Goal: Communication & Community: Answer question/provide support

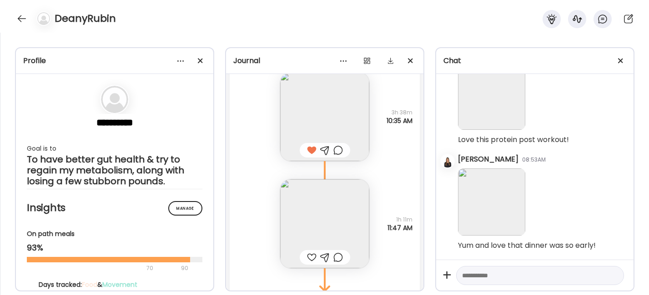
scroll to position [2727, 0]
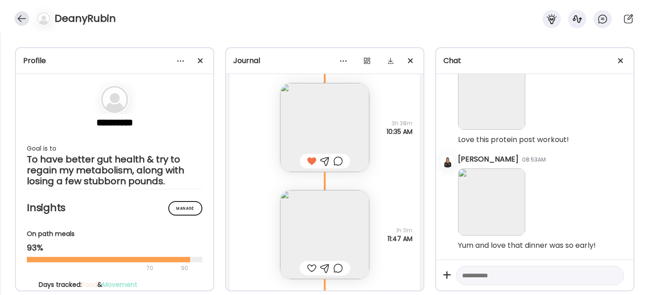
click at [25, 15] on div at bounding box center [22, 18] width 15 height 15
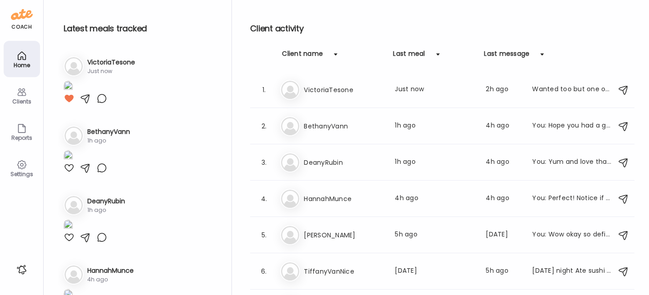
click at [73, 93] on img at bounding box center [68, 87] width 9 height 12
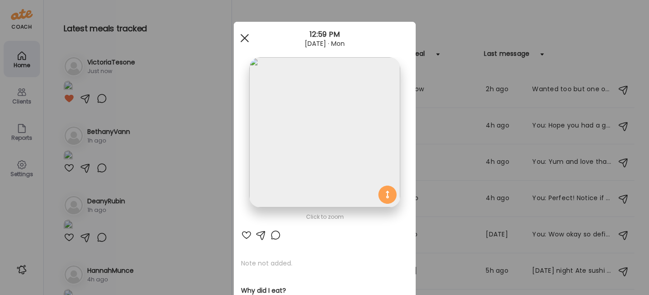
click at [243, 39] on div at bounding box center [244, 38] width 18 height 18
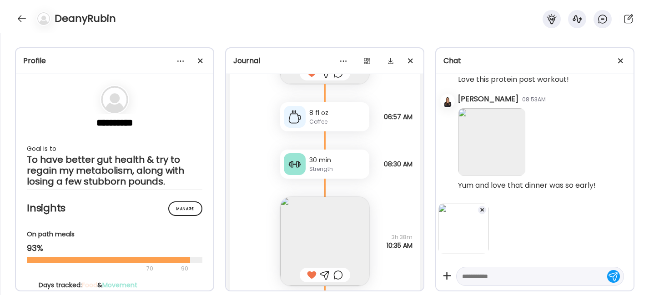
scroll to position [1, 0]
click at [24, 14] on div at bounding box center [22, 18] width 15 height 15
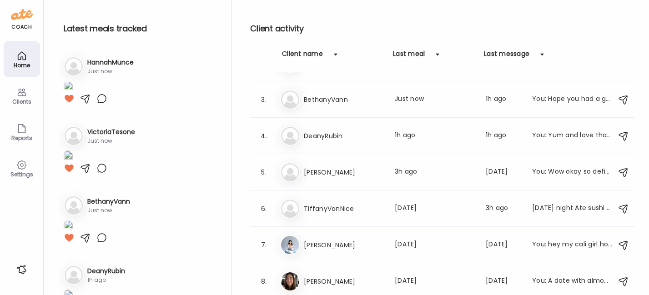
click at [73, 93] on img at bounding box center [68, 87] width 9 height 12
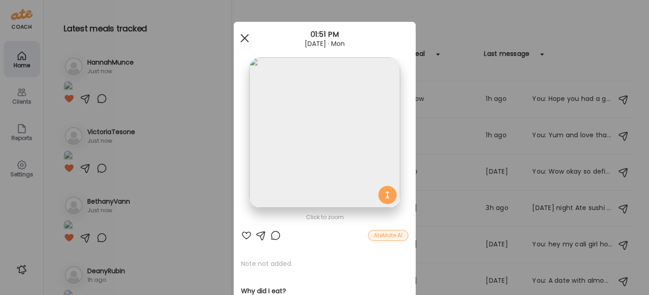
click at [240, 38] on span at bounding box center [244, 38] width 8 height 8
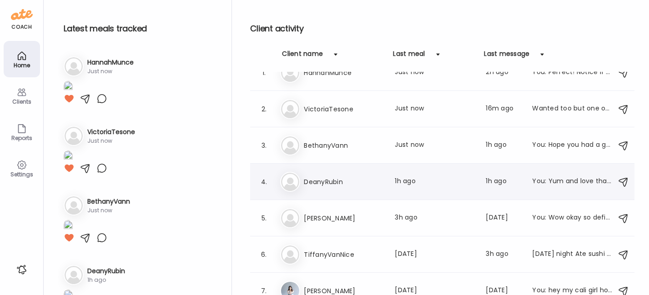
scroll to position [0, 0]
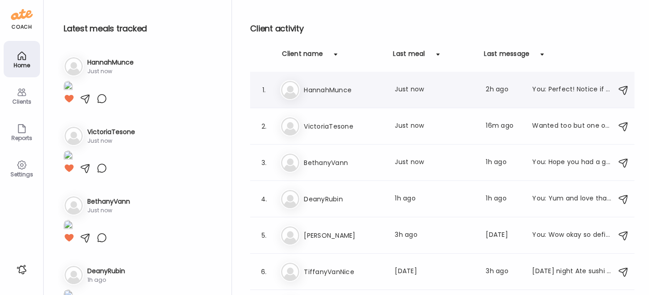
click at [335, 91] on h3 "HannahMunce" at bounding box center [344, 90] width 80 height 11
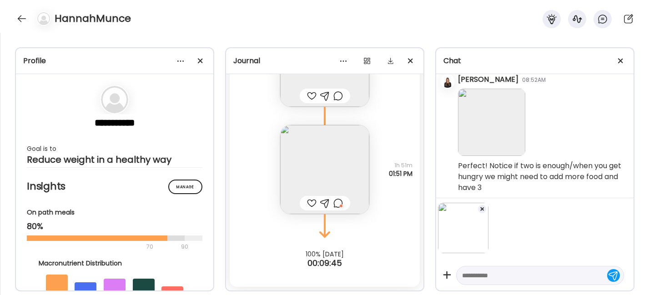
scroll to position [368, 0]
click at [484, 208] on div at bounding box center [481, 209] width 9 height 9
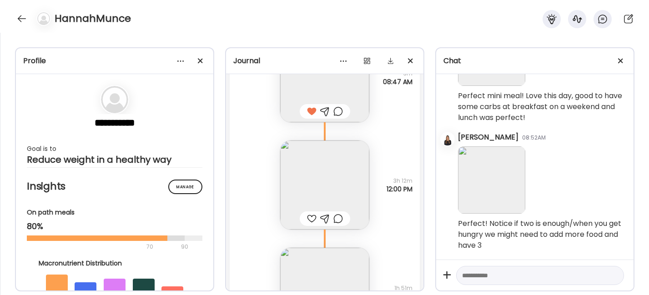
scroll to position [1271, 0]
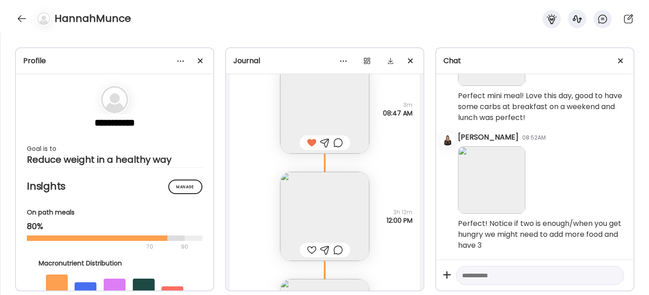
click at [308, 252] on div at bounding box center [312, 250] width 10 height 11
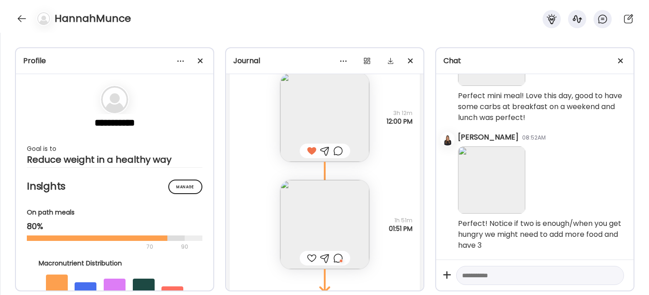
click at [334, 257] on div at bounding box center [338, 258] width 10 height 11
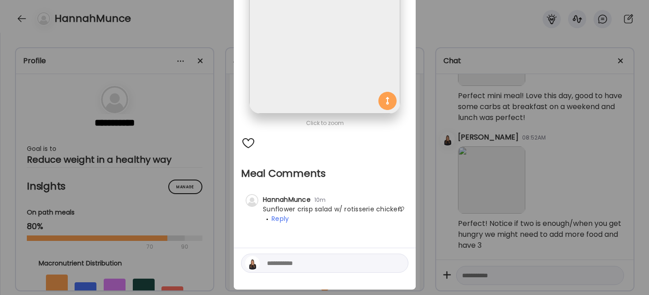
scroll to position [96, 0]
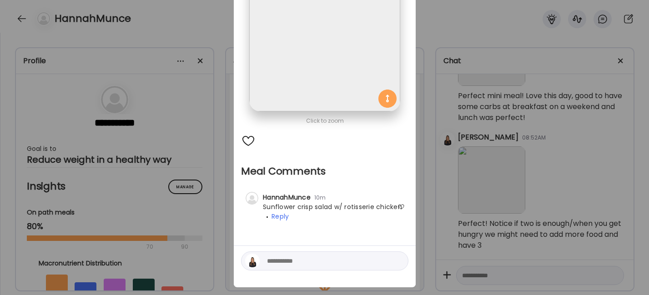
click at [274, 265] on textarea at bounding box center [328, 260] width 123 height 11
type textarea "********"
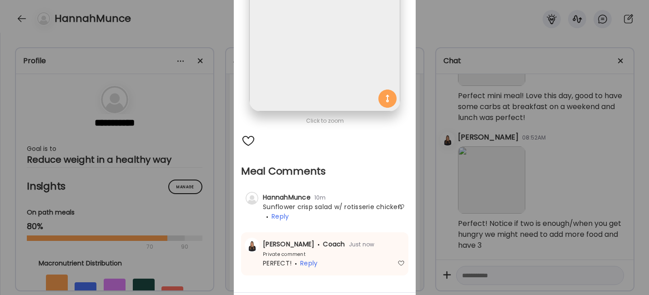
scroll to position [0, 0]
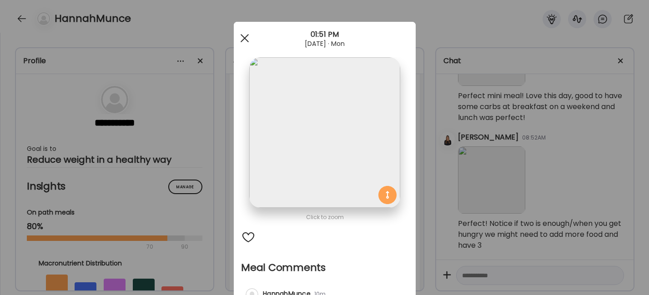
click at [238, 43] on div at bounding box center [244, 38] width 18 height 18
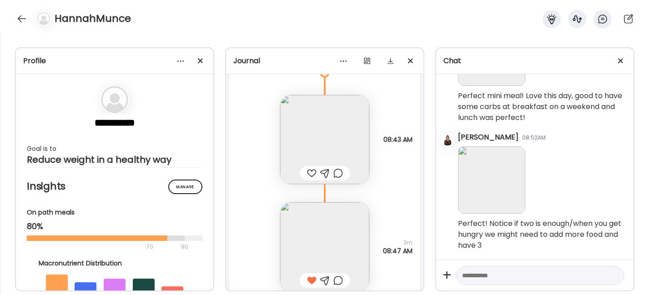
scroll to position [1102, 0]
click at [324, 172] on div at bounding box center [325, 173] width 10 height 11
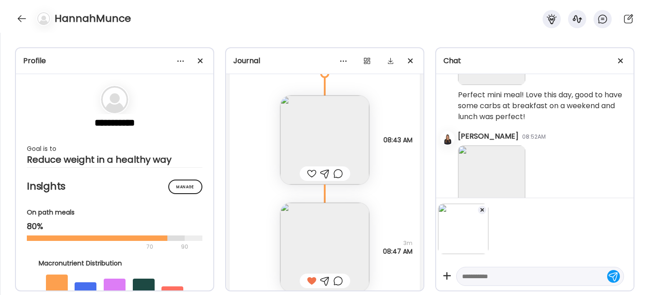
scroll to position [368, 0]
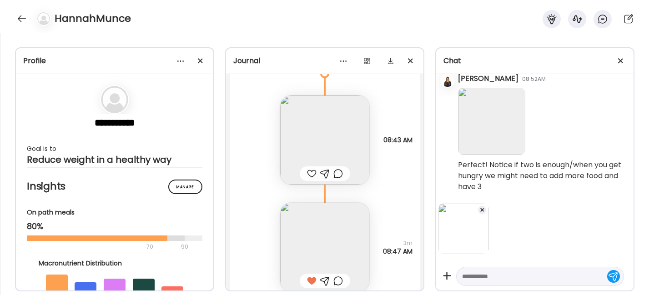
click at [470, 275] on textarea at bounding box center [532, 276] width 140 height 11
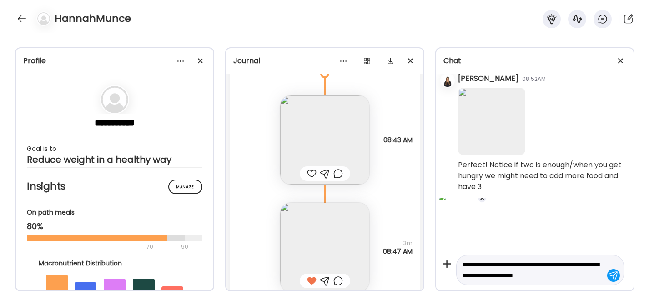
scroll to position [23, 0]
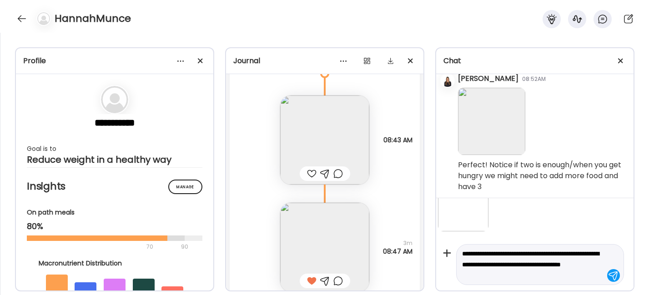
click at [317, 135] on img at bounding box center [324, 139] width 89 height 89
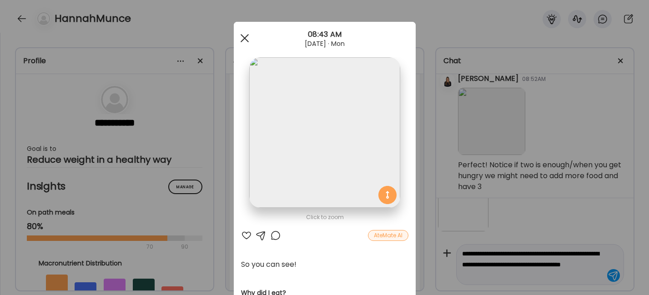
click at [240, 37] on span at bounding box center [244, 38] width 8 height 8
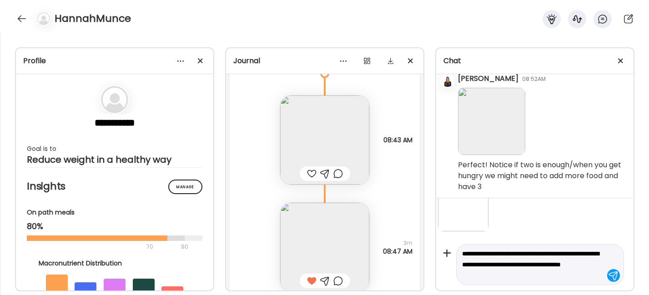
click at [549, 276] on textarea "**********" at bounding box center [532, 264] width 140 height 33
paste textarea "**********"
type textarea "**********"
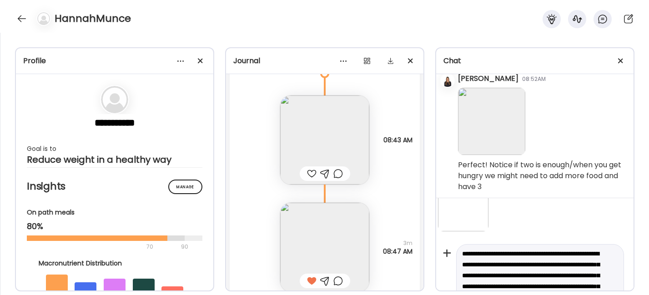
scroll to position [165, 0]
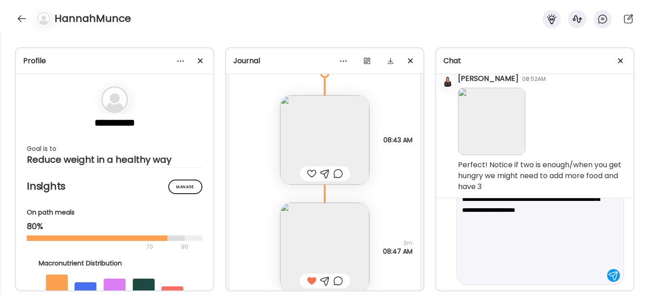
click at [524, 270] on textarea "**********" at bounding box center [532, 193] width 140 height 175
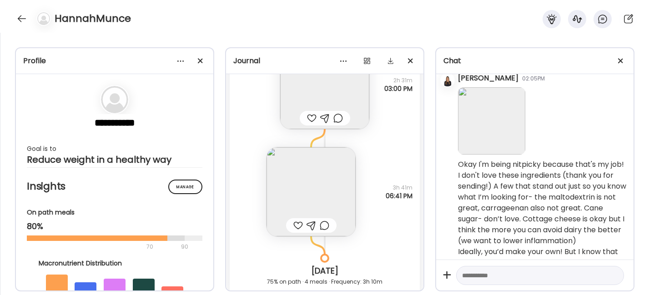
scroll to position [750, 0]
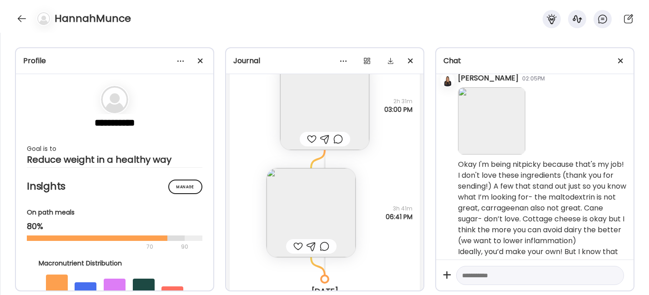
click at [289, 204] on img at bounding box center [310, 212] width 89 height 89
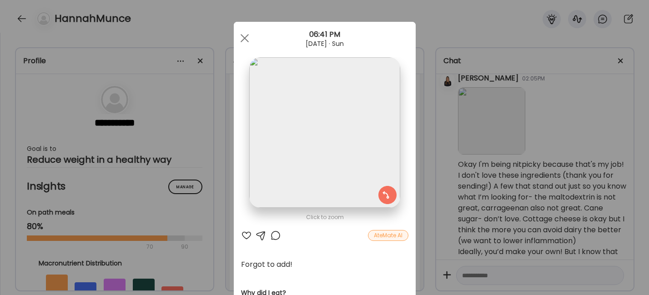
click at [241, 235] on div at bounding box center [246, 235] width 11 height 11
click at [255, 234] on div at bounding box center [260, 235] width 11 height 11
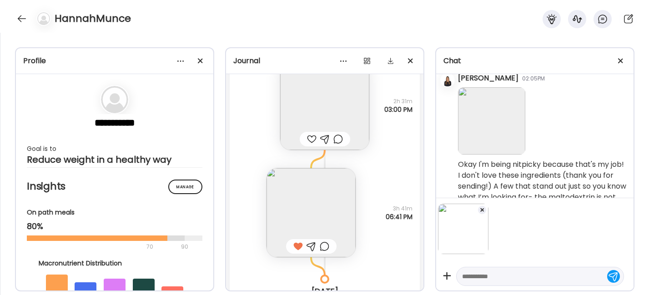
scroll to position [554, 0]
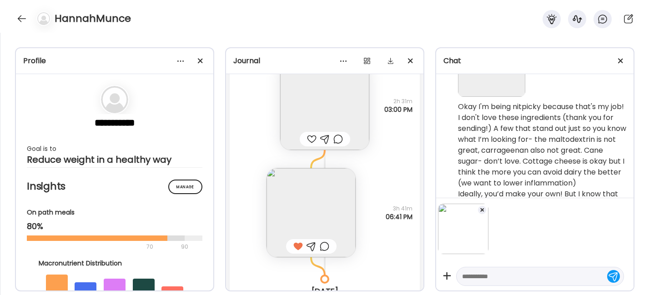
click at [490, 278] on textarea at bounding box center [532, 276] width 140 height 11
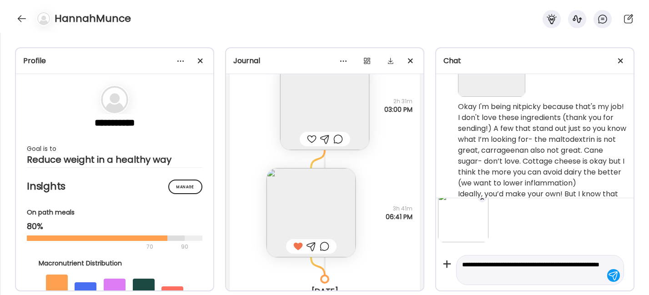
type textarea "**********"
click at [551, 263] on textarea "**********" at bounding box center [532, 270] width 140 height 22
drag, startPoint x: 532, startPoint y: 274, endPoint x: 451, endPoint y: 249, distance: 85.1
click at [451, 249] on div "**********" at bounding box center [534, 244] width 197 height 93
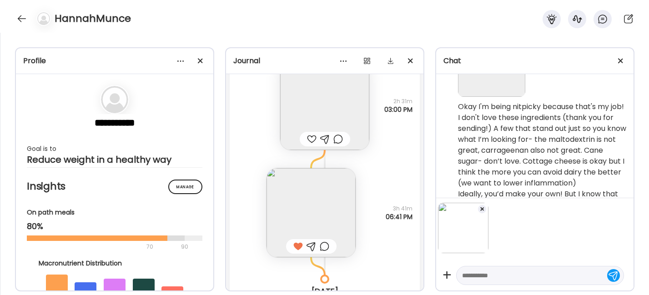
click at [482, 276] on textarea at bounding box center [532, 275] width 140 height 11
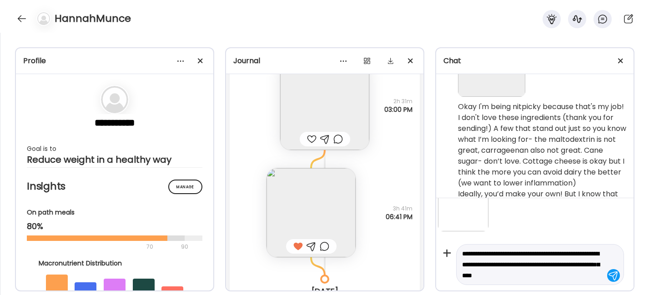
scroll to position [34, 0]
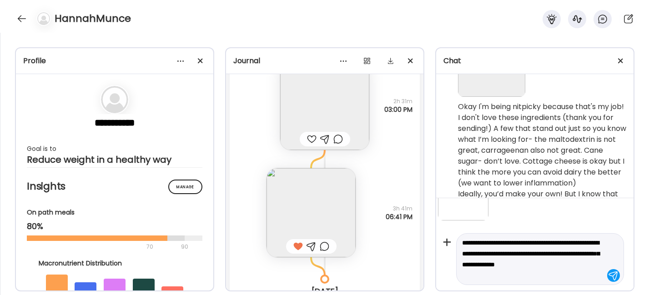
type textarea "**********"
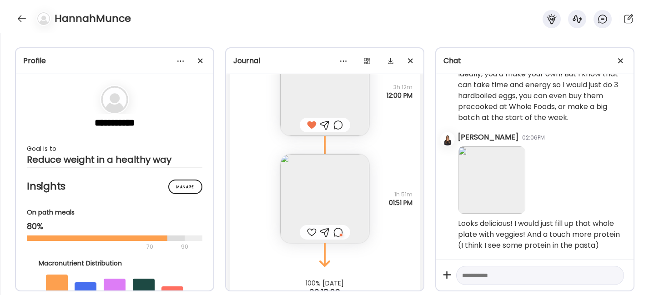
scroll to position [1395, 0]
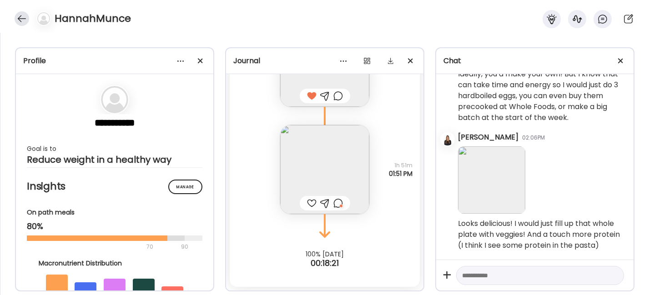
click at [20, 16] on div at bounding box center [22, 18] width 15 height 15
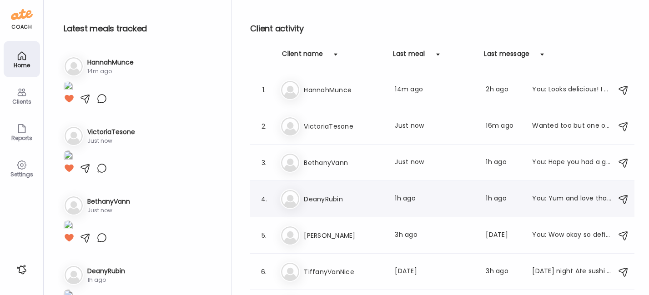
scroll to position [63, 0]
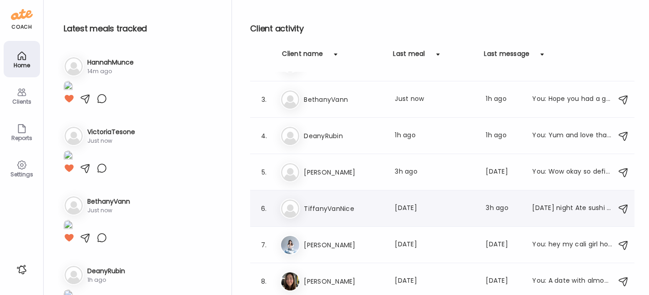
click at [309, 209] on h3 "TiffanyVanNice" at bounding box center [344, 208] width 80 height 11
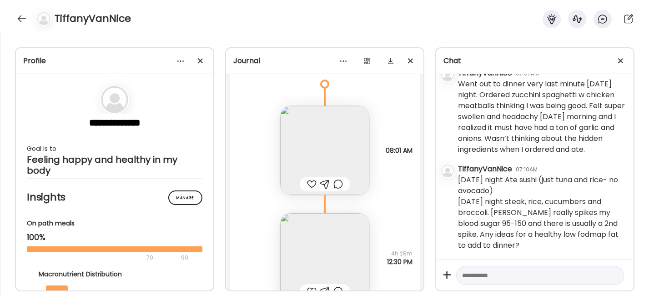
scroll to position [13173, 0]
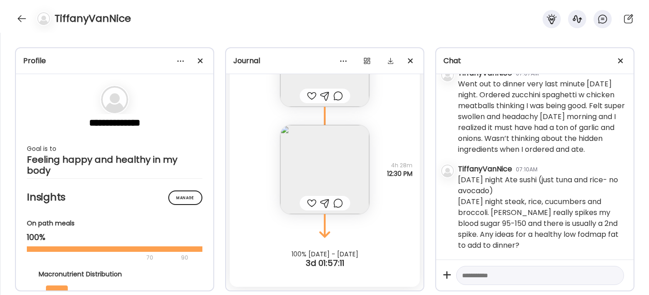
click at [317, 166] on img at bounding box center [324, 169] width 89 height 89
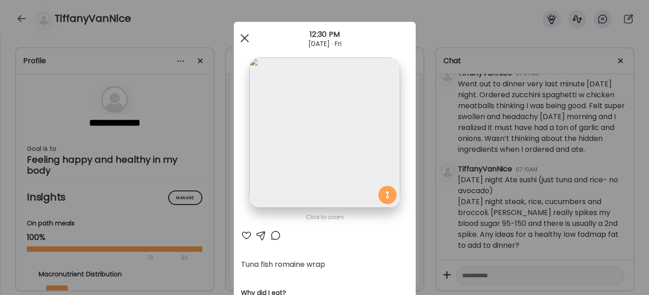
click at [241, 34] on div at bounding box center [244, 38] width 18 height 18
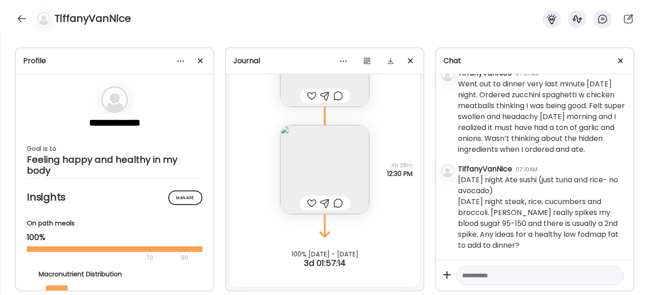
click at [502, 276] on textarea at bounding box center [532, 275] width 140 height 11
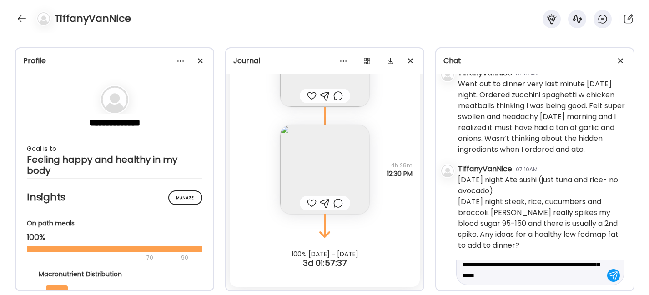
scroll to position [32, 0]
type textarea "**********"
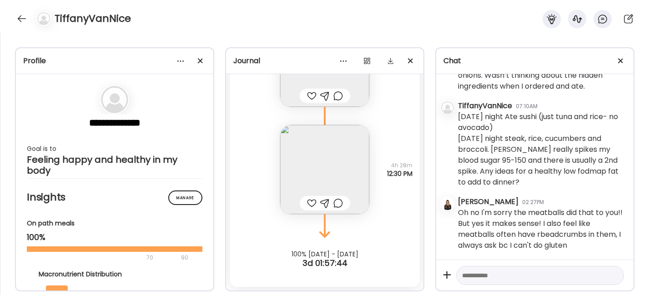
scroll to position [7254, 0]
click at [473, 275] on textarea at bounding box center [532, 275] width 140 height 11
type textarea "**********"
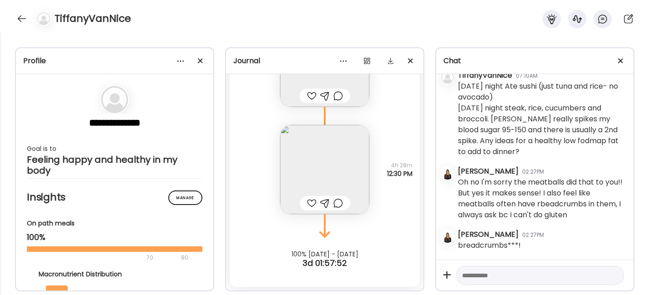
scroll to position [7285, 0]
click at [475, 273] on textarea at bounding box center [532, 275] width 140 height 11
type textarea "*"
type textarea "**********"
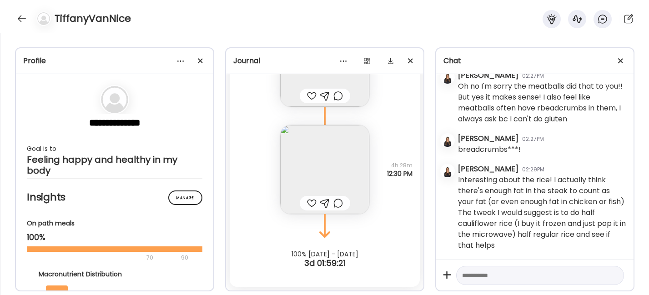
scroll to position [7381, 0]
click at [532, 280] on textarea at bounding box center [532, 275] width 140 height 11
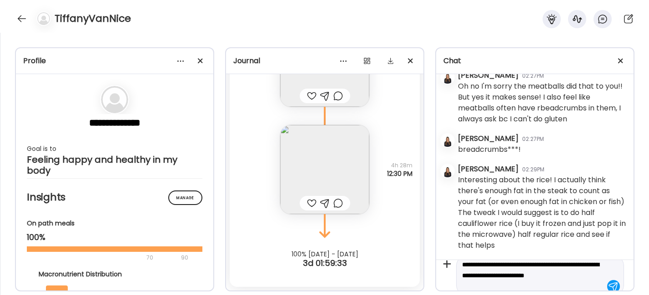
scroll to position [21, 0]
type textarea "**********"
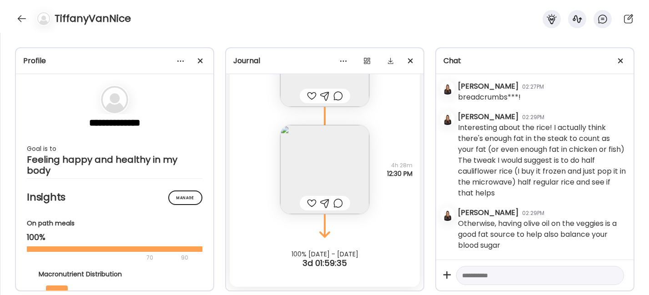
scroll to position [7434, 0]
click at [22, 16] on div at bounding box center [22, 18] width 15 height 15
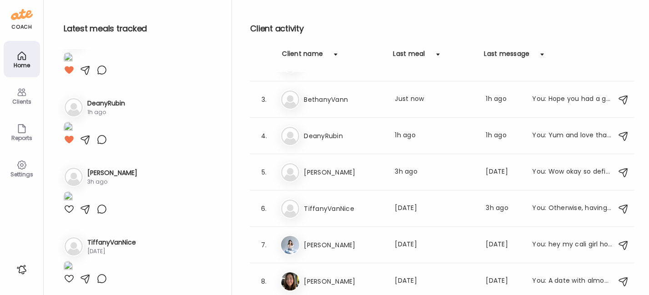
scroll to position [173, 0]
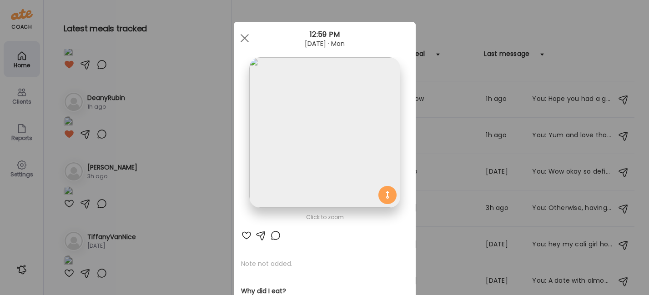
click at [245, 237] on div at bounding box center [246, 235] width 11 height 11
click at [240, 33] on div at bounding box center [244, 38] width 18 height 18
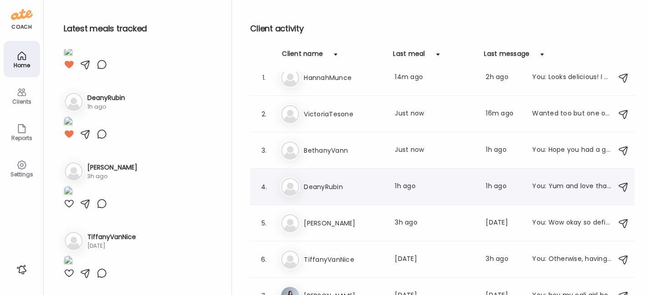
scroll to position [13, 0]
click at [332, 138] on div "3. Be BethanyVann Last meal: Just now Last message: 1h ago You: Hope you had a …" at bounding box center [442, 150] width 384 height 36
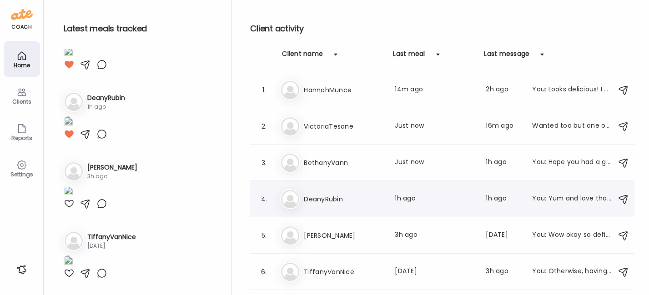
scroll to position [63, 0]
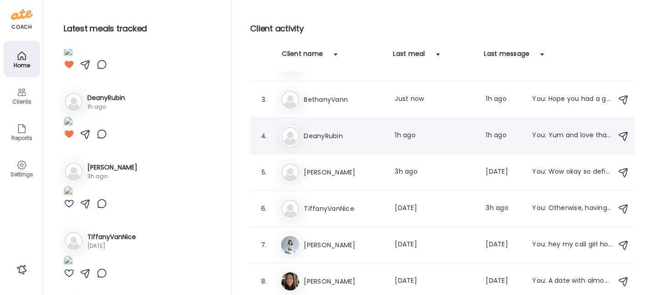
click at [343, 133] on h3 "DeanyRubin" at bounding box center [344, 135] width 80 height 11
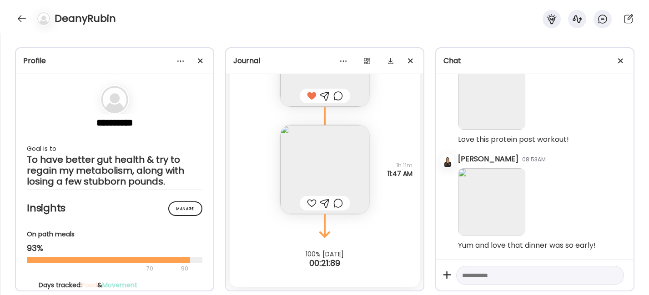
scroll to position [506, 0]
click at [23, 15] on div at bounding box center [22, 18] width 15 height 15
